Goal: Task Accomplishment & Management: Complete application form

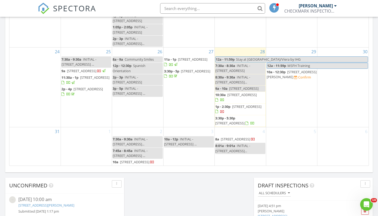
scroll to position [268, 0]
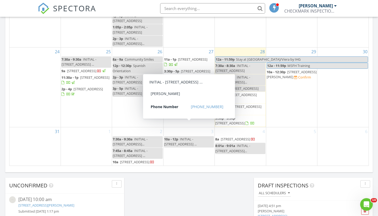
click at [148, 127] on div "2 7:30a - 9:30a INITIAL - 869 Northwest 208th Way, Pembroke Pin... 7:45a - 8:45…" at bounding box center [137, 146] width 51 height 39
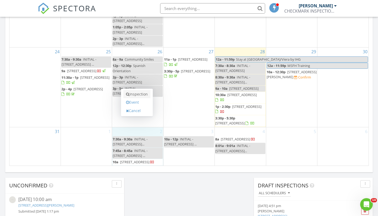
click at [143, 93] on link "Inspection" at bounding box center [136, 94] width 27 height 8
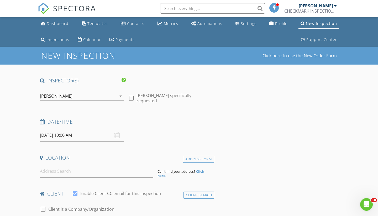
click at [84, 139] on input "09/02/2025 10:00 AM" at bounding box center [82, 135] width 84 height 13
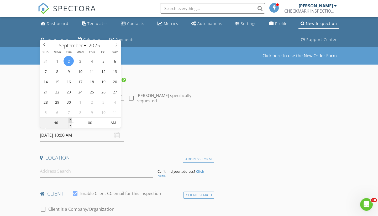
type input "11"
type input "09/02/2025 11:00 AM"
click at [72, 118] on span at bounding box center [71, 120] width 4 height 5
type input "12"
type input "[DATE] 12:00 PM"
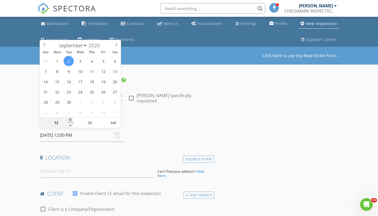
click at [72, 118] on span at bounding box center [71, 120] width 4 height 5
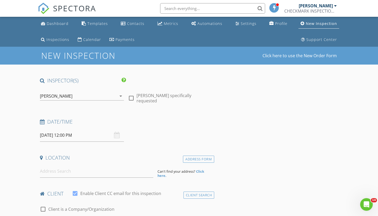
click at [56, 173] on input at bounding box center [96, 171] width 113 height 13
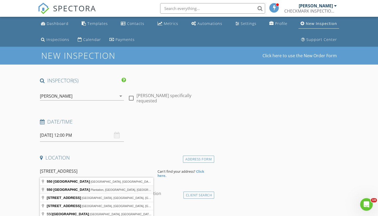
type input "550 Northwest 66th Avenue, Plantation, FL, USA"
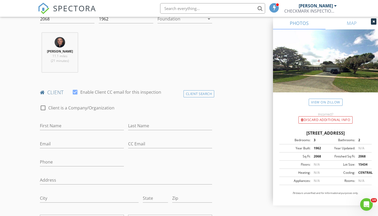
scroll to position [215, 0]
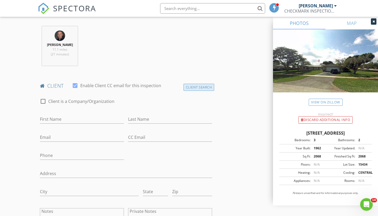
click at [213, 86] on div "Client Search" at bounding box center [199, 87] width 31 height 7
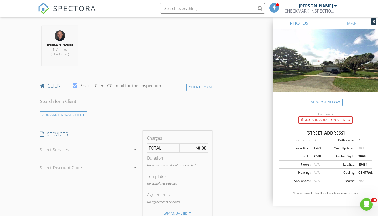
click at [128, 101] on input "text" at bounding box center [126, 101] width 172 height 9
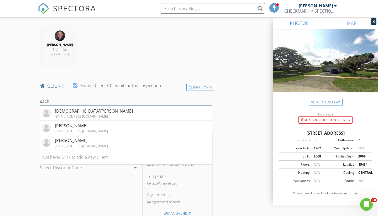
type input "each"
drag, startPoint x: 128, startPoint y: 101, endPoint x: 120, endPoint y: 145, distance: 44.1
click at [120, 145] on li "Adam Sachs adamandsophiesachs@gmail.com" at bounding box center [126, 142] width 172 height 15
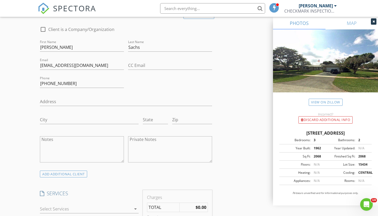
scroll to position [291, 0]
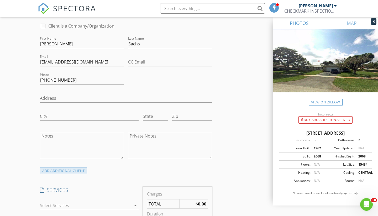
click at [69, 170] on div "ADD ADDITIONAL client" at bounding box center [63, 170] width 47 height 7
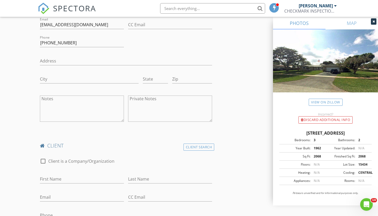
scroll to position [331, 0]
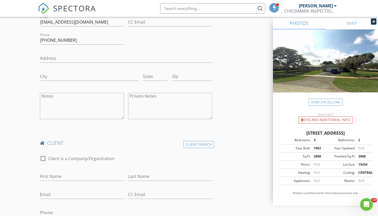
click at [182, 144] on h4 "client" at bounding box center [126, 143] width 172 height 7
click at [192, 144] on div "Client Search" at bounding box center [199, 144] width 31 height 7
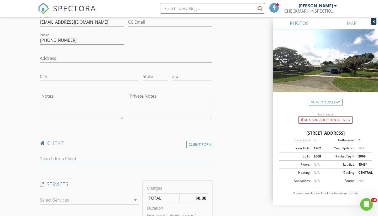
click at [101, 157] on input "text" at bounding box center [126, 158] width 172 height 9
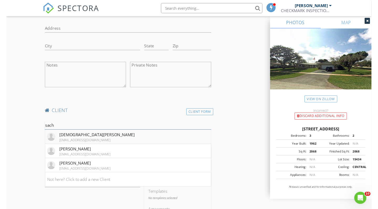
scroll to position [371, 0]
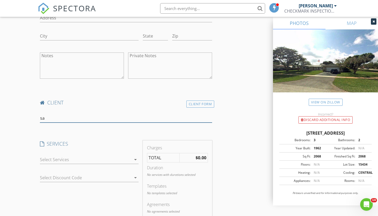
type input "s"
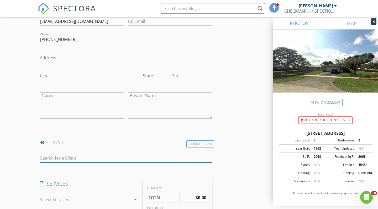
scroll to position [381, 0]
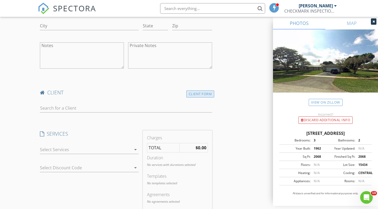
click at [200, 96] on div "Client Form" at bounding box center [200, 93] width 28 height 7
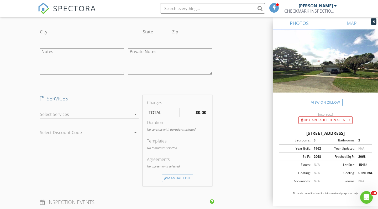
scroll to position [582, 0]
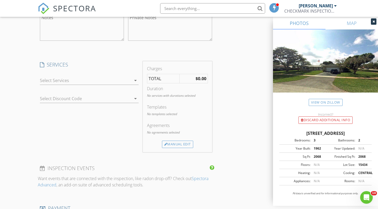
click at [120, 82] on div at bounding box center [85, 80] width 91 height 8
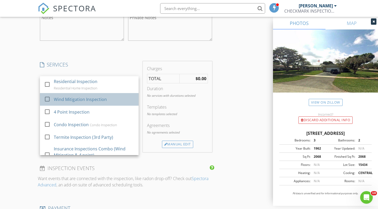
click at [115, 96] on div "Wind Mitigation Inspection" at bounding box center [94, 99] width 81 height 11
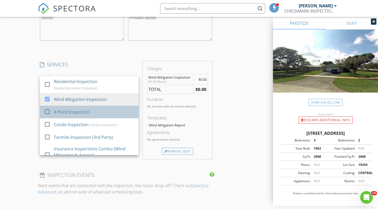
click at [110, 110] on div "4 Point Inspection" at bounding box center [94, 112] width 81 height 11
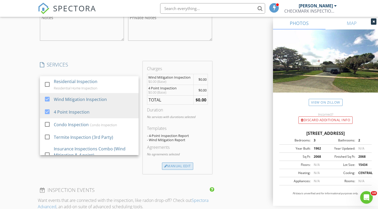
click at [185, 164] on div "Manual Edit" at bounding box center [177, 165] width 31 height 7
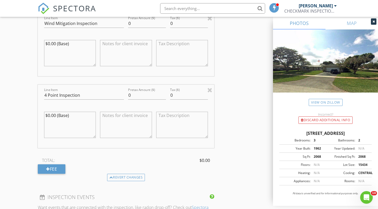
scroll to position [637, 0]
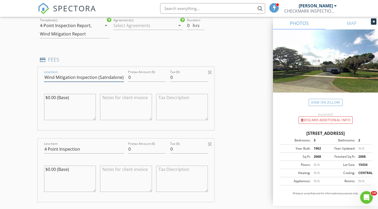
drag, startPoint x: 116, startPoint y: 77, endPoint x: 102, endPoint y: 77, distance: 13.9
click at [102, 77] on input "Wind Mitigation Inspection (Satndalone)" at bounding box center [84, 77] width 80 height 9
click at [96, 77] on input "Wind Mitigation Inspection (Satndalone)" at bounding box center [84, 77] width 80 height 9
click at [98, 76] on input "Wind Mitigation Inspection (Satndalone)" at bounding box center [84, 77] width 80 height 9
click at [102, 77] on input "Wind Mitigation Inspection (Stndalone)" at bounding box center [84, 77] width 80 height 9
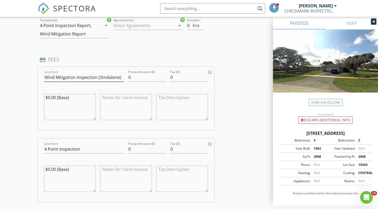
click at [102, 77] on input "Wind Mitigation Inspection (Stndalone)" at bounding box center [84, 77] width 80 height 9
drag, startPoint x: 96, startPoint y: 77, endPoint x: 126, endPoint y: 77, distance: 30.2
click at [126, 77] on div "Line Item Wind Mitigation Inspection (Standalone) Pretax Amount ($) 0 Tax ($) 0…" at bounding box center [126, 98] width 176 height 63
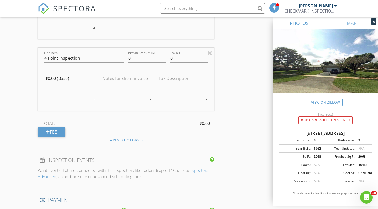
scroll to position [743, 0]
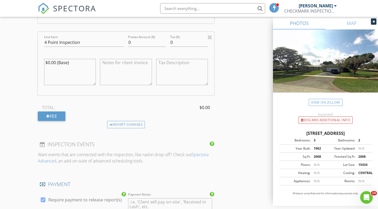
type input "Wind Mitigation Inspection (Standalone)"
paste input "(Standalone)"
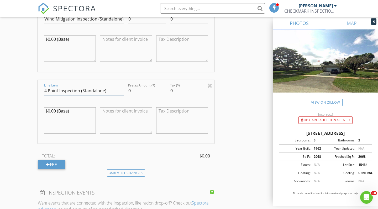
scroll to position [672, 0]
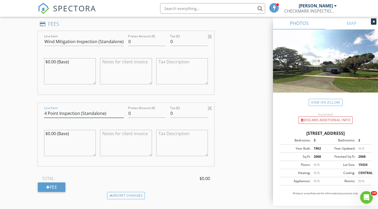
type input "4 Point Inspection (Standalone)"
drag, startPoint x: 133, startPoint y: 41, endPoint x: 115, endPoint y: 40, distance: 18.1
click at [115, 41] on div "Line Item Wind Mitigation Inspection (Standalone) Pretax Amount ($) 0 Tax ($) 0…" at bounding box center [126, 62] width 176 height 63
type input "Wind Mitigation Inspection"
click at [141, 43] on input "0" at bounding box center [147, 41] width 38 height 9
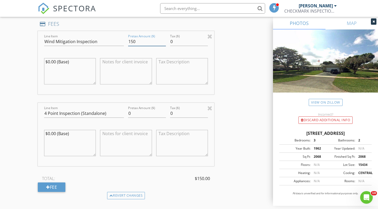
type input "150"
click at [143, 112] on input "0" at bounding box center [147, 113] width 38 height 9
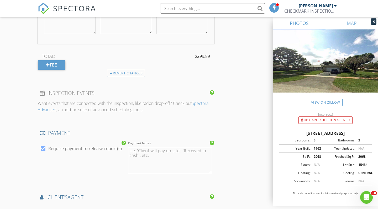
type input "149.76"
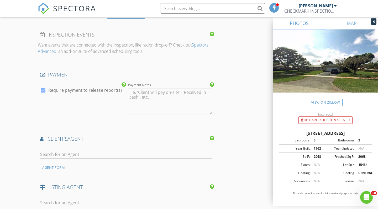
scroll to position [856, 0]
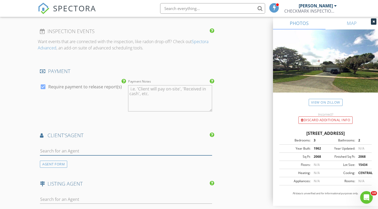
click at [83, 149] on input "text" at bounding box center [126, 151] width 172 height 9
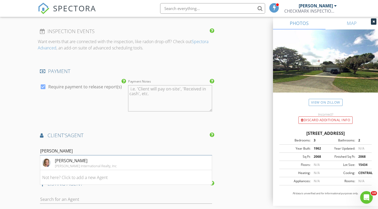
type input "muleta"
drag, startPoint x: 83, startPoint y: 149, endPoint x: 76, endPoint y: 170, distance: 22.4
click at [76, 170] on li "Not here? Click to add a new Agent" at bounding box center [126, 177] width 172 height 15
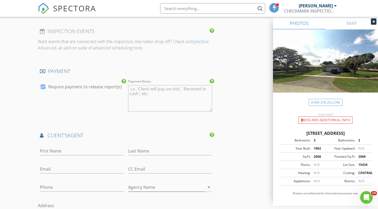
click at [105, 134] on h4 "client's AGENT" at bounding box center [126, 135] width 172 height 7
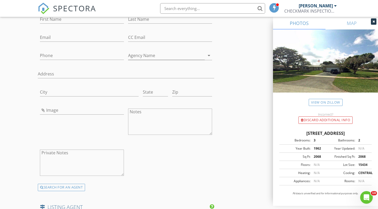
scroll to position [1003, 0]
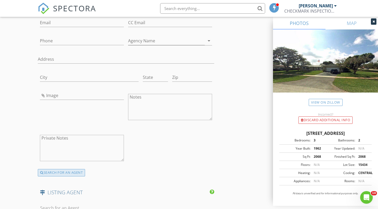
click at [76, 169] on div "SEARCH FOR AN AGENT" at bounding box center [61, 172] width 47 height 7
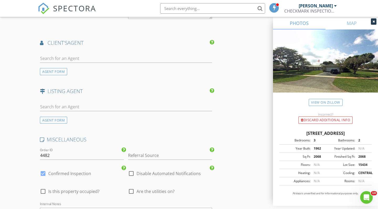
scroll to position [927, 0]
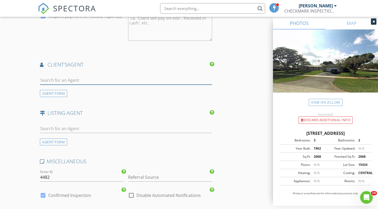
click at [77, 76] on input "text" at bounding box center [126, 80] width 172 height 9
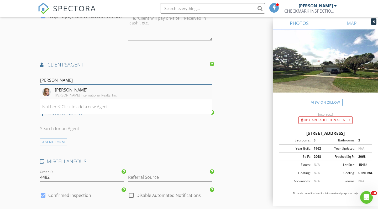
type input "zuleta"
click at [71, 95] on div "Garza International Realty, Inc" at bounding box center [86, 95] width 62 height 4
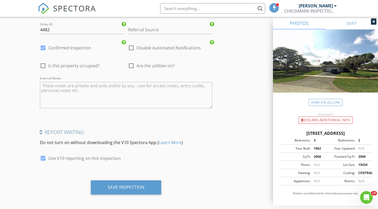
scroll to position [1230, 0]
click at [45, 158] on div at bounding box center [43, 158] width 9 height 9
checkbox input "false"
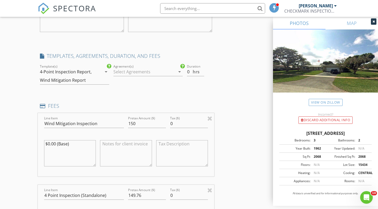
scroll to position [573, 0]
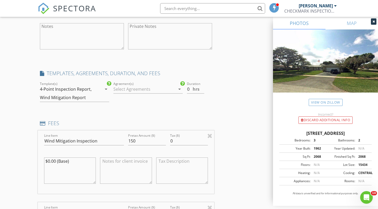
click at [137, 87] on div at bounding box center [144, 89] width 62 height 8
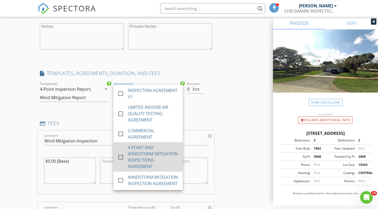
click at [143, 151] on div "4 POINT AND WINDSTORM MITIGATION INSPECTIONS AGREEMENT" at bounding box center [153, 156] width 51 height 25
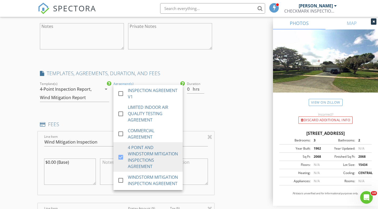
click at [232, 159] on div "INSPECTOR(S) check_box ERNESTO GIL PRIMARY ERNESTO GIL arrow_drop_down check_bo…" at bounding box center [189, 180] width 303 height 1352
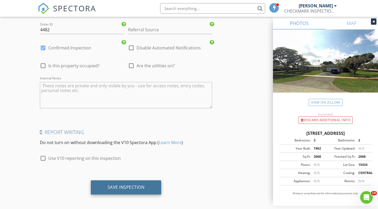
scroll to position [1231, 0]
click at [127, 189] on div "Save Inspection" at bounding box center [126, 187] width 71 height 14
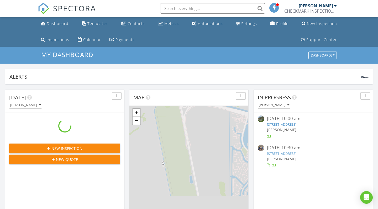
click at [212, 7] on input "text" at bounding box center [212, 8] width 105 height 11
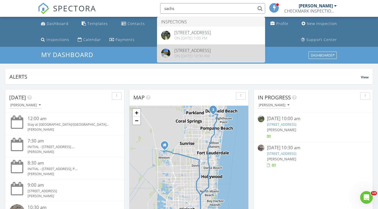
type input "sachs"
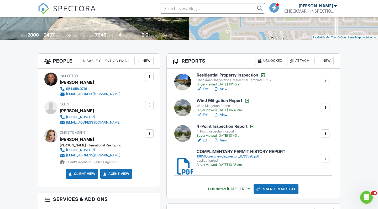
click at [222, 9] on input "text" at bounding box center [212, 8] width 105 height 11
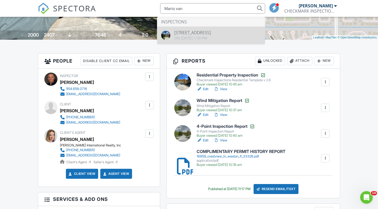
type input "Mario van"
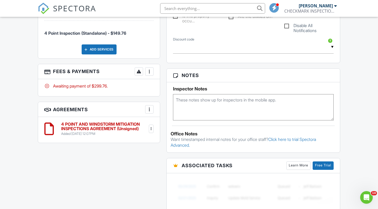
scroll to position [327, 0]
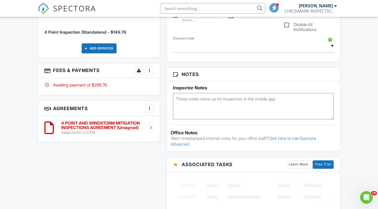
click at [148, 72] on div at bounding box center [149, 70] width 5 height 5
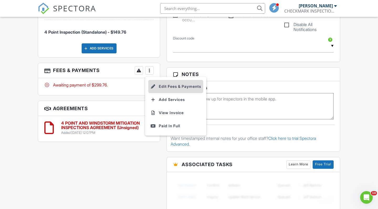
click at [158, 83] on li "Edit Fees & Payments" at bounding box center [175, 86] width 55 height 13
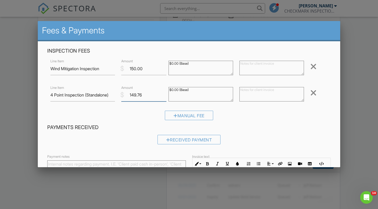
drag, startPoint x: 147, startPoint y: 95, endPoint x: 106, endPoint y: 95, distance: 41.0
click at [106, 95] on div "Line Item 4 Point Inspection (Standalone) $ Amount 149.76 $0.00 (Base) Remove" at bounding box center [189, 94] width 284 height 21
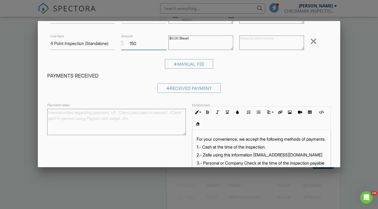
scroll to position [78, 0]
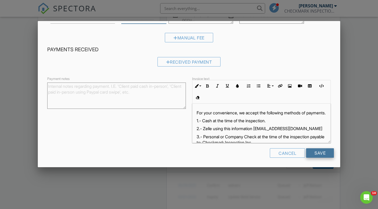
type input "150"
click at [317, 153] on input "Save" at bounding box center [320, 152] width 28 height 9
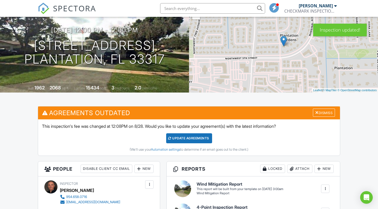
click at [198, 134] on div "Update Agreements" at bounding box center [189, 138] width 46 height 10
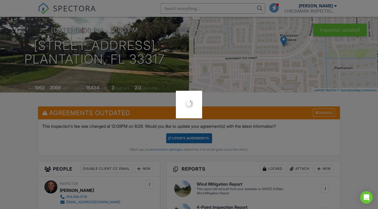
click at [198, 133] on div at bounding box center [189, 104] width 378 height 209
click at [197, 141] on div at bounding box center [189, 104] width 378 height 209
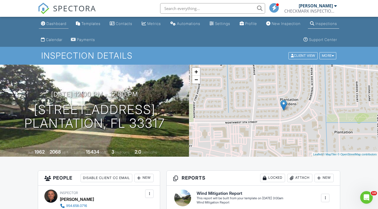
click at [62, 24] on div "Dashboard" at bounding box center [56, 23] width 20 height 4
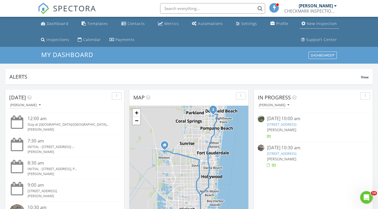
click at [307, 24] on div "New Inspection" at bounding box center [322, 23] width 30 height 5
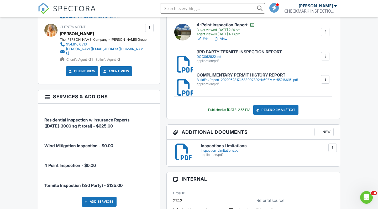
scroll to position [227, 0]
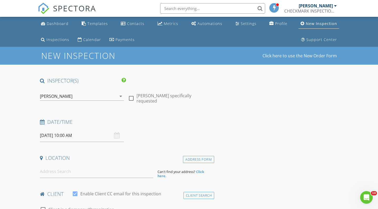
click at [72, 140] on input "08/29/2025 10:00 AM" at bounding box center [82, 135] width 84 height 13
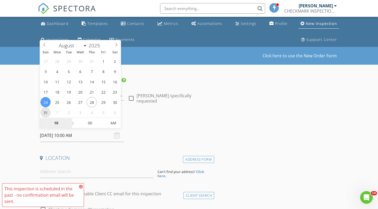
type input "08/31/2025 10:00 AM"
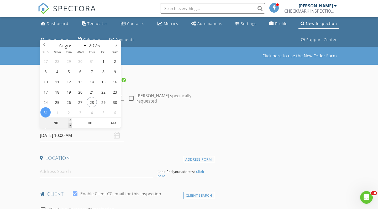
type input "09"
type input "08/31/2025 9:00 AM"
click at [72, 127] on span at bounding box center [71, 125] width 4 height 5
type input "05"
type input "08/31/2025 9:05 AM"
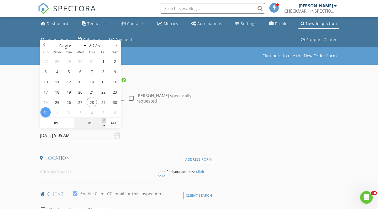
click at [104, 120] on span at bounding box center [104, 120] width 4 height 5
type input "10"
type input "08/31/2025 9:10 AM"
click at [104, 120] on span at bounding box center [104, 120] width 4 height 5
type input "15"
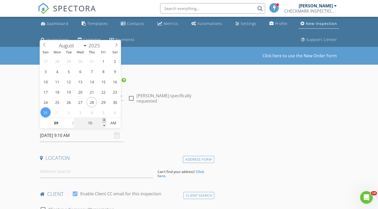
type input "08/31/2025 9:15 AM"
click at [104, 120] on span at bounding box center [104, 120] width 4 height 5
type input "20"
type input "08/31/2025 9:20 AM"
click at [104, 120] on span at bounding box center [104, 120] width 4 height 5
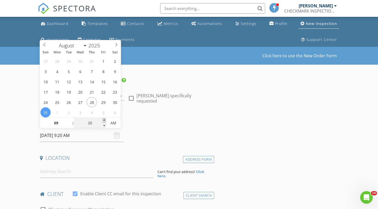
type input "25"
type input "08/31/2025 9:25 AM"
click at [104, 120] on span at bounding box center [104, 120] width 4 height 5
type input "30"
type input "[DATE] 9:30 AM"
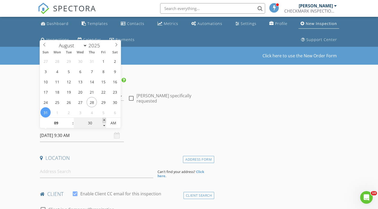
click at [104, 120] on span at bounding box center [104, 120] width 4 height 5
click at [96, 172] on input at bounding box center [96, 171] width 113 height 13
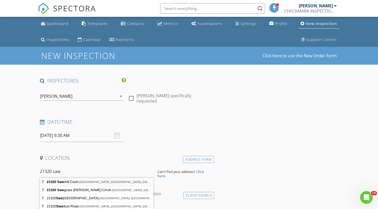
type input "21320 Sawmill Court, Boca Raton, FL, USA"
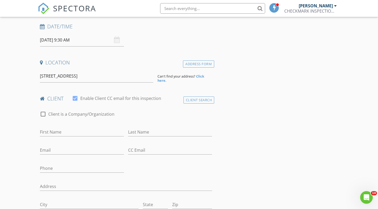
scroll to position [96, 0]
click at [204, 65] on div "Address Form" at bounding box center [198, 63] width 31 height 7
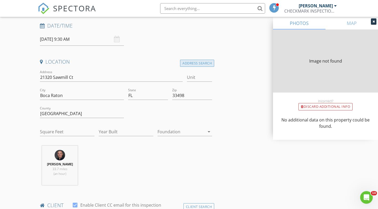
click at [203, 65] on div "Address Search" at bounding box center [197, 63] width 34 height 7
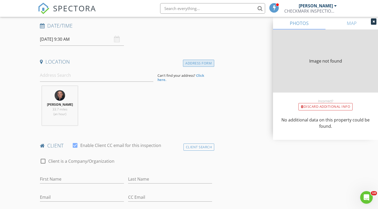
click at [203, 65] on div "Address Form" at bounding box center [198, 63] width 31 height 7
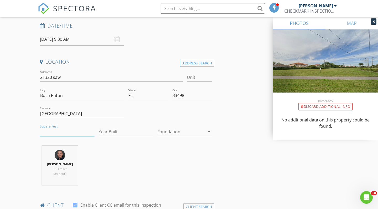
click at [63, 131] on input "Square Feet" at bounding box center [67, 131] width 55 height 9
type input "3296"
click at [209, 63] on div "Address Search" at bounding box center [197, 63] width 34 height 7
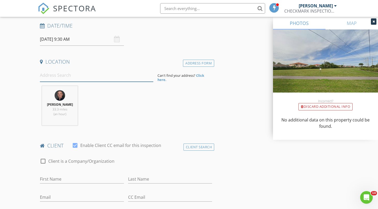
click at [134, 74] on input at bounding box center [96, 75] width 113 height 13
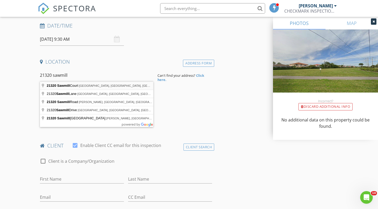
type input "21320 Sawmill Court, Boca Raton, FL, USA"
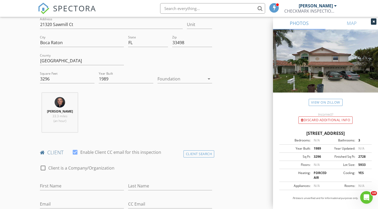
scroll to position [163, 0]
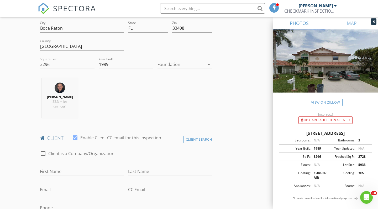
click at [179, 61] on div at bounding box center [181, 64] width 47 height 8
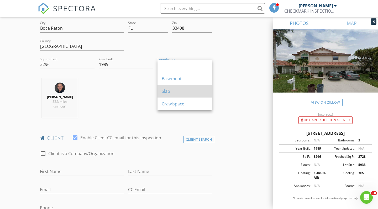
click at [179, 90] on div "Slab" at bounding box center [185, 91] width 46 height 6
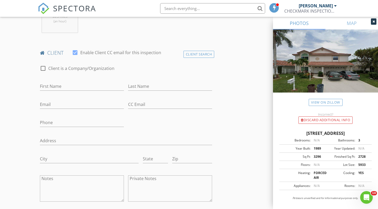
scroll to position [266, 0]
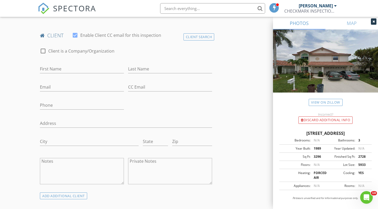
click at [201, 32] on h4 "client" at bounding box center [126, 35] width 172 height 7
click at [200, 34] on div "Client Search" at bounding box center [199, 36] width 31 height 7
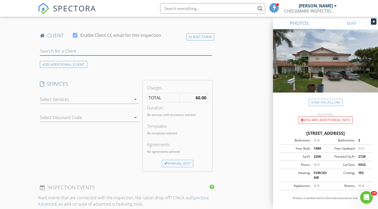
click at [135, 48] on input "text" at bounding box center [126, 51] width 172 height 9
type input "van se"
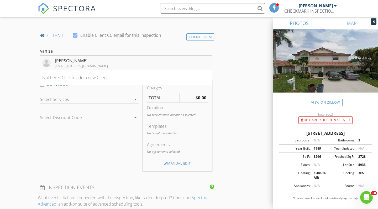
click at [131, 60] on li "Mario Van Severen mariovs@hotmail.com" at bounding box center [126, 62] width 172 height 15
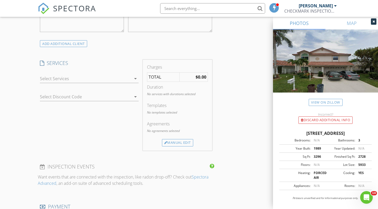
scroll to position [420, 0]
click at [118, 76] on div at bounding box center [85, 76] width 91 height 8
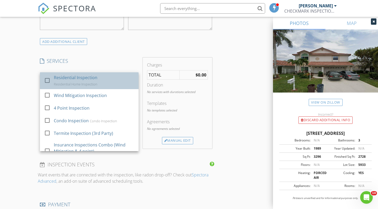
click at [116, 79] on div "Residential Inspection Residential Home Inspection" at bounding box center [94, 80] width 81 height 17
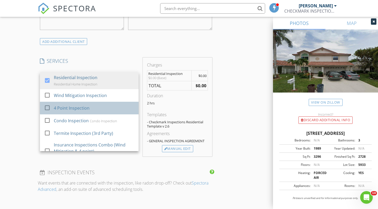
click at [109, 102] on div "check_box_outline_blank 4 Point Inspection" at bounding box center [89, 108] width 90 height 12
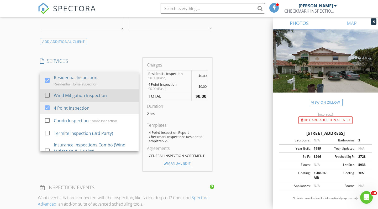
click at [110, 96] on div "Wind Mitigation Inspection" at bounding box center [94, 95] width 81 height 11
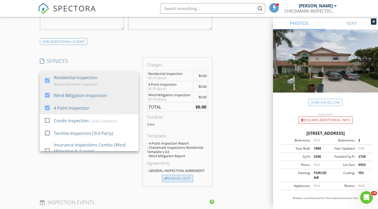
click at [184, 181] on div "Manual Edit" at bounding box center [177, 178] width 31 height 7
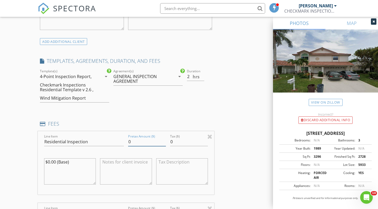
drag, startPoint x: 146, startPoint y: 142, endPoint x: 108, endPoint y: 142, distance: 37.0
click at [108, 142] on div "Line Item Residential Inspection Pretax Amount ($) 0 Tax ($) 0 $0.00 (Base)" at bounding box center [126, 162] width 176 height 63
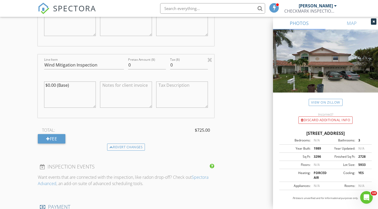
scroll to position [647, 0]
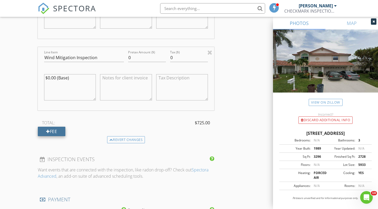
type input "725"
click at [64, 127] on div "Fee" at bounding box center [52, 131] width 28 height 9
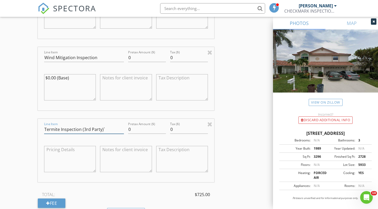
type input "Termite Inspection (3rd Party)`"
type input "185"
click at [253, 127] on div "INSPECTOR(S) check_box ERNESTO GIL PRIMARY ERNESTO GIL arrow_drop_down check_bo…" at bounding box center [189, 23] width 303 height 1186
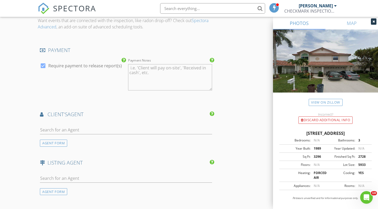
scroll to position [929, 0]
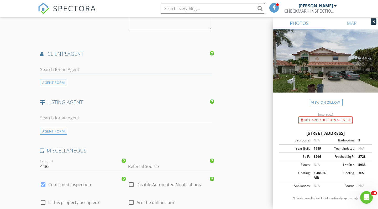
click at [110, 68] on input "text" at bounding box center [126, 69] width 172 height 9
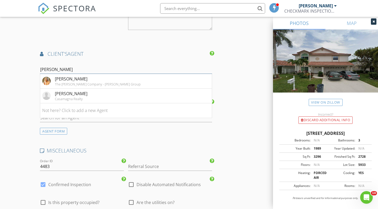
type input "[PERSON_NAME]"
drag, startPoint x: 110, startPoint y: 68, endPoint x: 110, endPoint y: 83, distance: 14.4
click at [110, 83] on div "The [PERSON_NAME] Company - [PERSON_NAME] Group" at bounding box center [98, 84] width 86 height 4
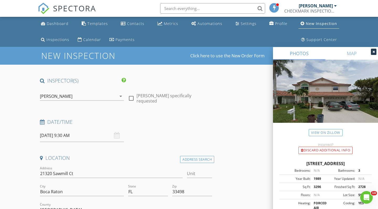
scroll to position [0, 0]
drag, startPoint x: 97, startPoint y: 172, endPoint x: 24, endPoint y: 172, distance: 72.5
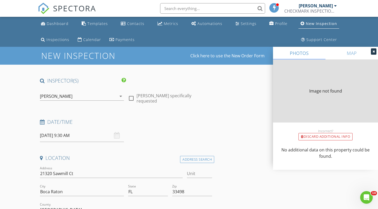
type input "2728"
type input "1989"
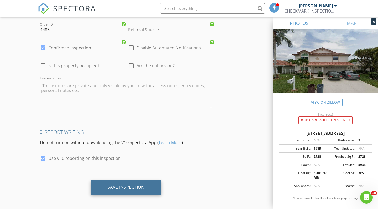
scroll to position [1221, 0]
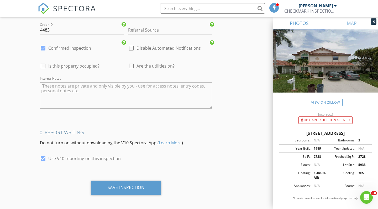
click at [70, 156] on label "Use V10 reporting on this inspection" at bounding box center [84, 158] width 72 height 5
checkbox input "false"
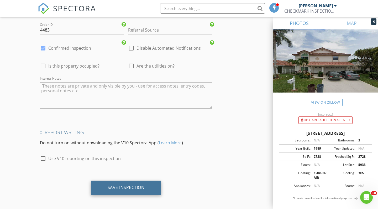
click at [113, 191] on div "Save Inspection" at bounding box center [126, 187] width 71 height 14
